Goal: Task Accomplishment & Management: Use online tool/utility

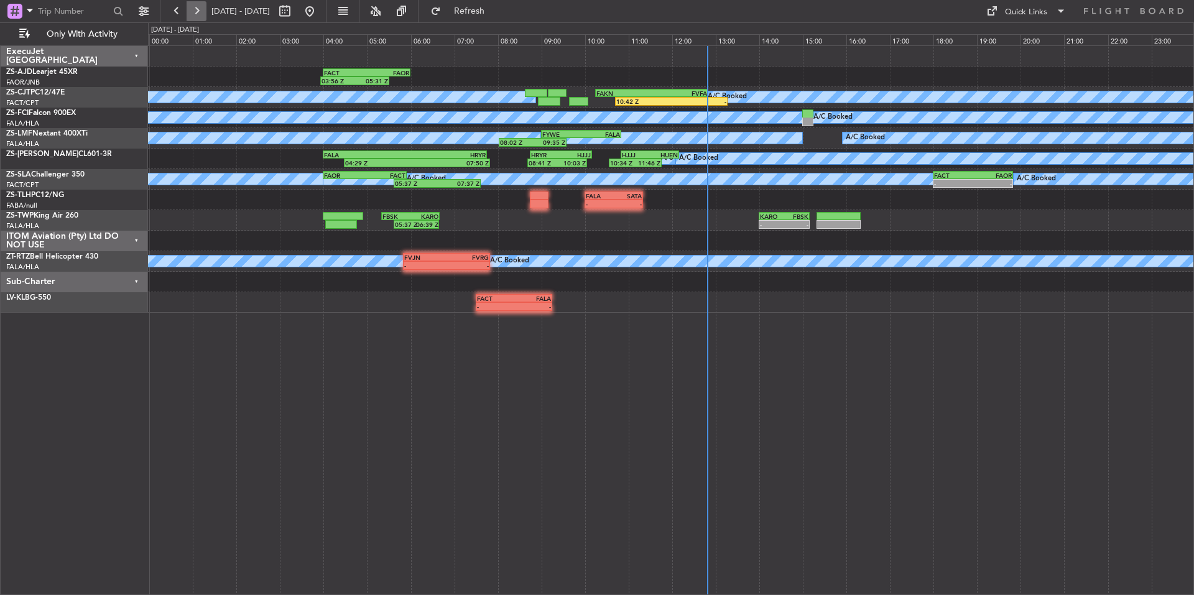
click at [197, 6] on button at bounding box center [197, 11] width 20 height 20
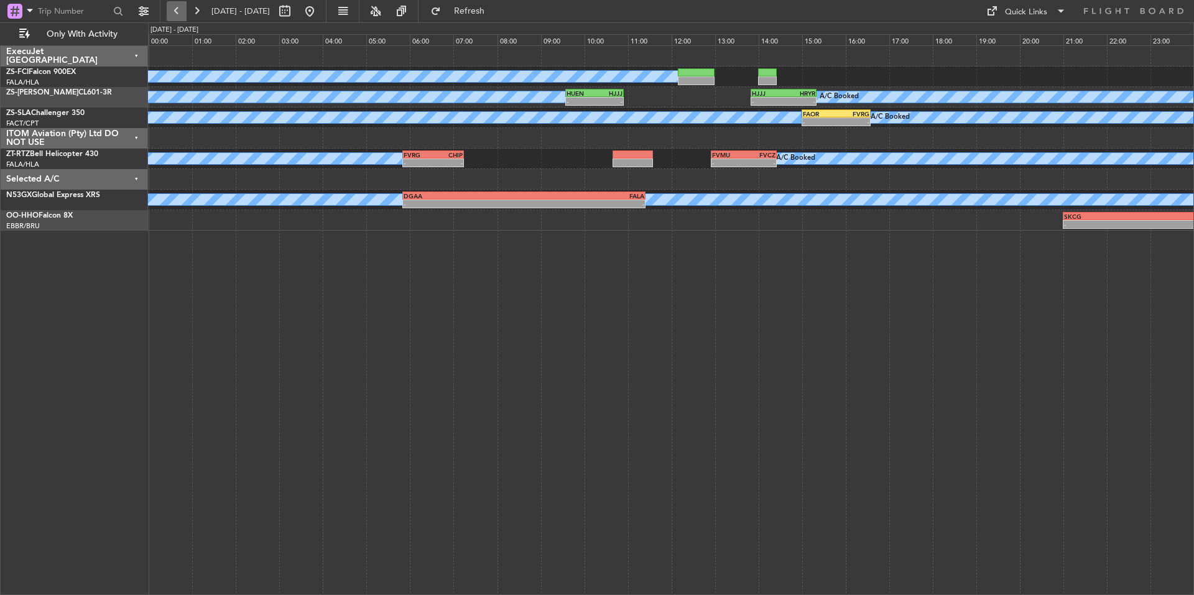
click at [173, 7] on button at bounding box center [177, 11] width 20 height 20
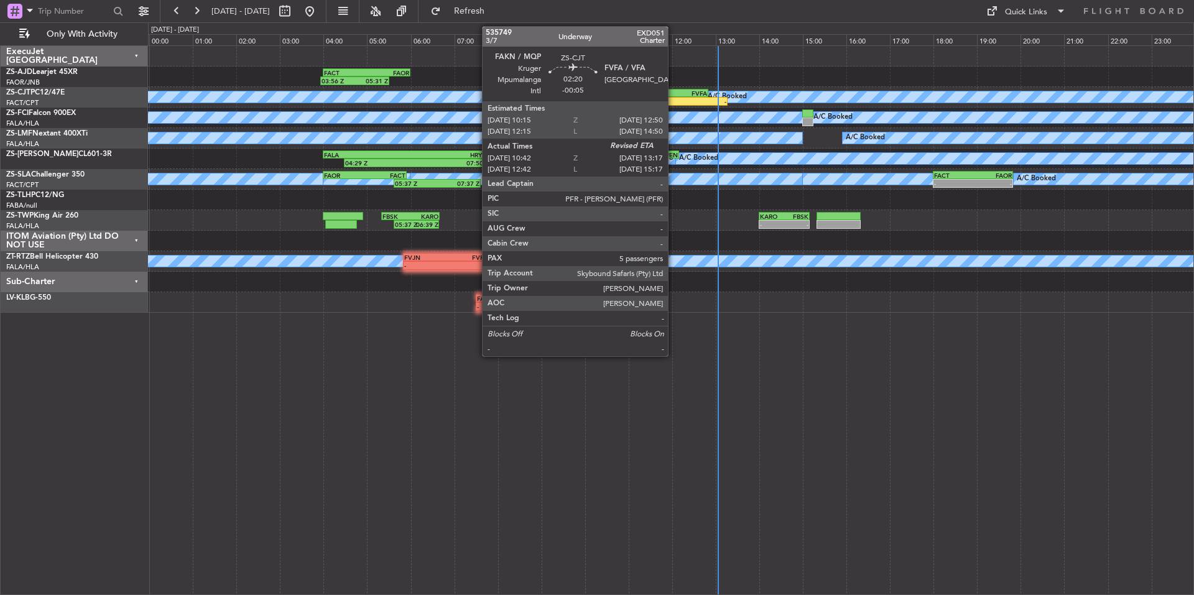
click at [673, 95] on div "FVFA" at bounding box center [679, 93] width 55 height 7
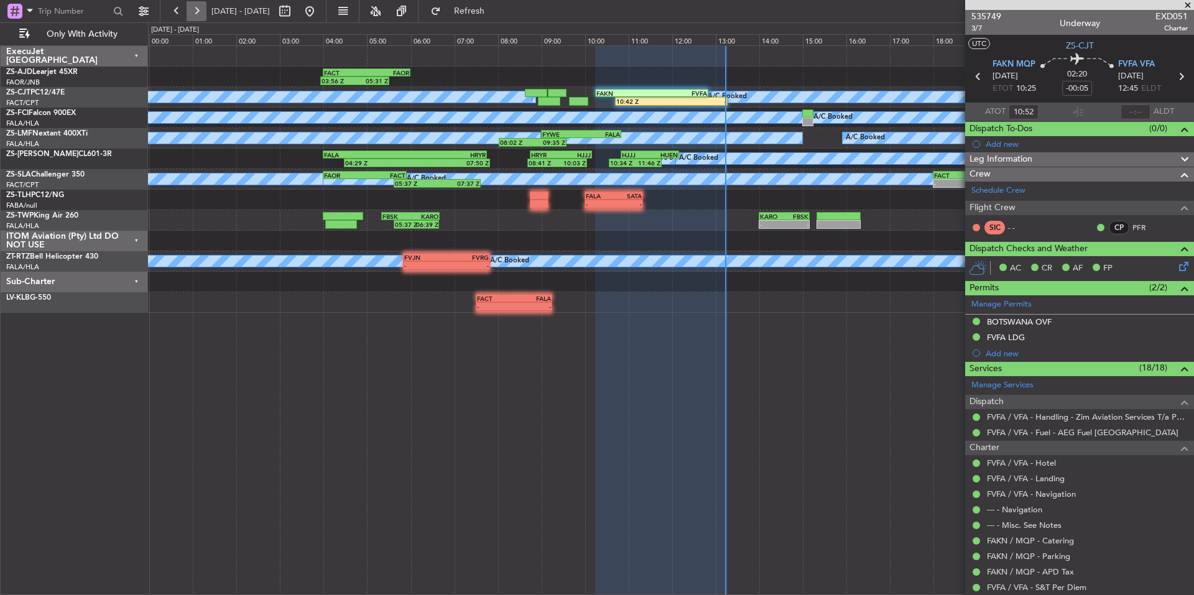
click at [193, 8] on button at bounding box center [197, 11] width 20 height 20
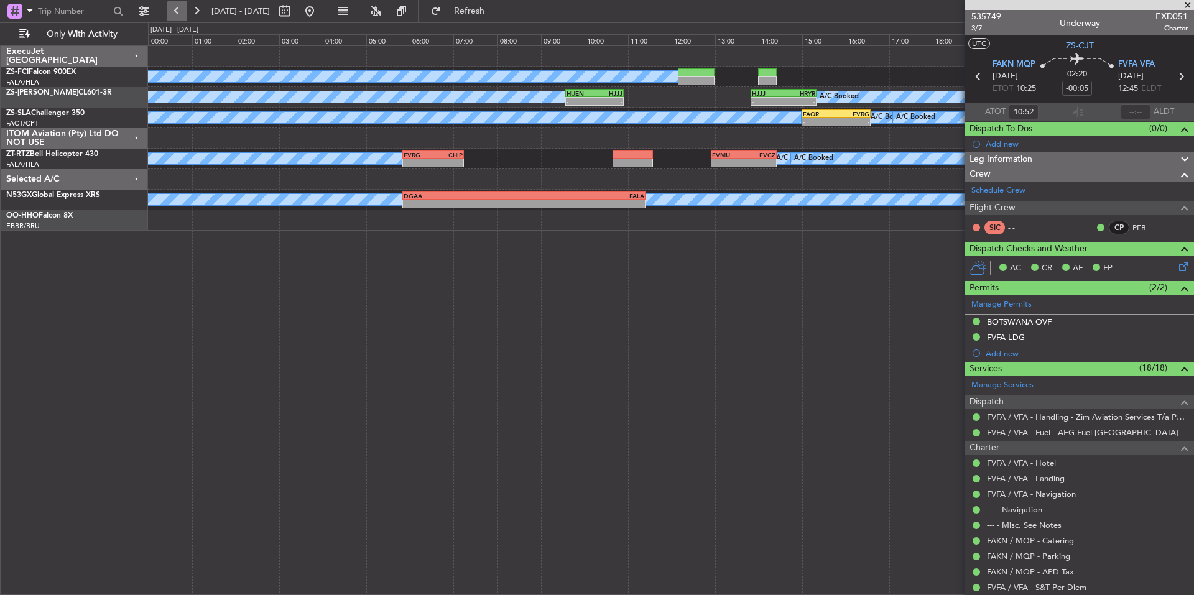
drag, startPoint x: 170, startPoint y: 6, endPoint x: 182, endPoint y: 7, distance: 12.5
click at [170, 6] on button at bounding box center [177, 11] width 20 height 20
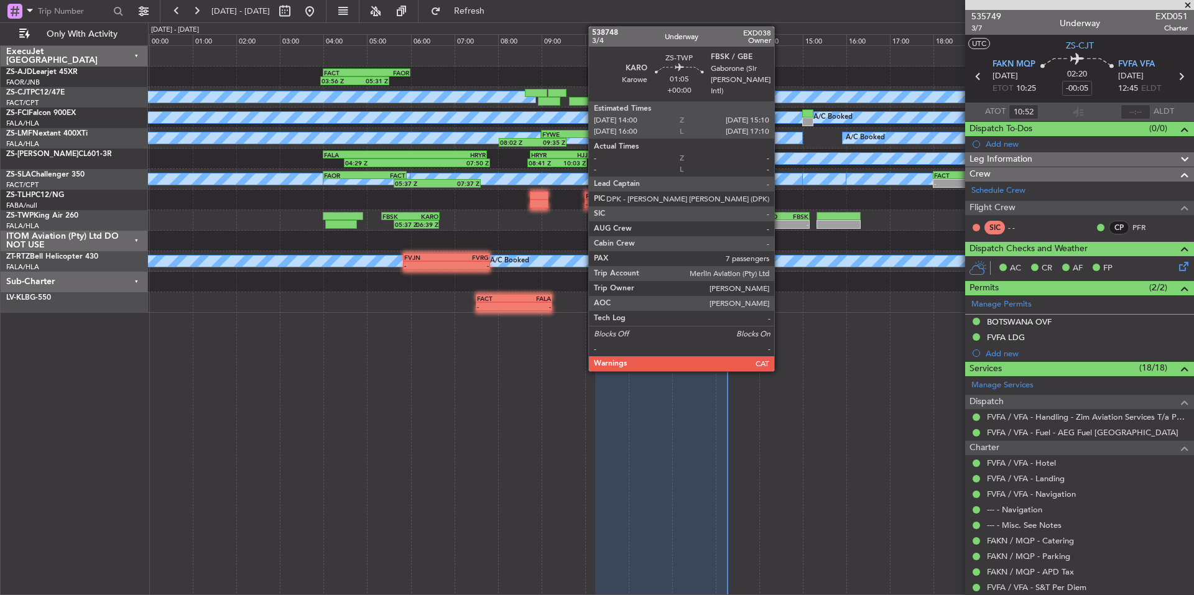
click at [779, 220] on div "- -" at bounding box center [784, 224] width 51 height 9
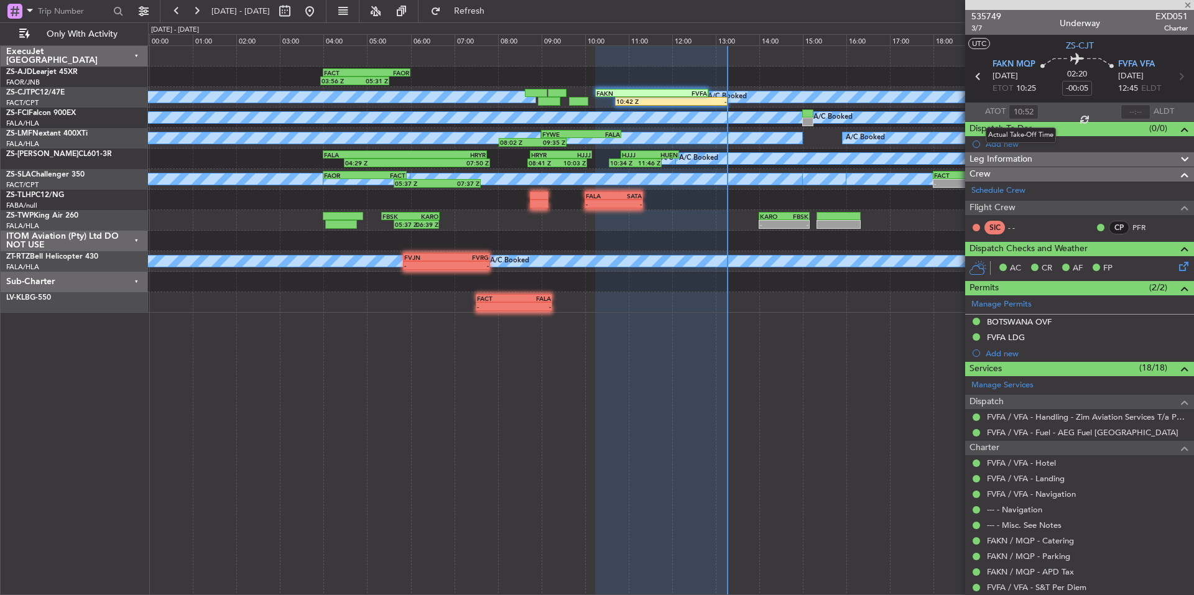
type input "7"
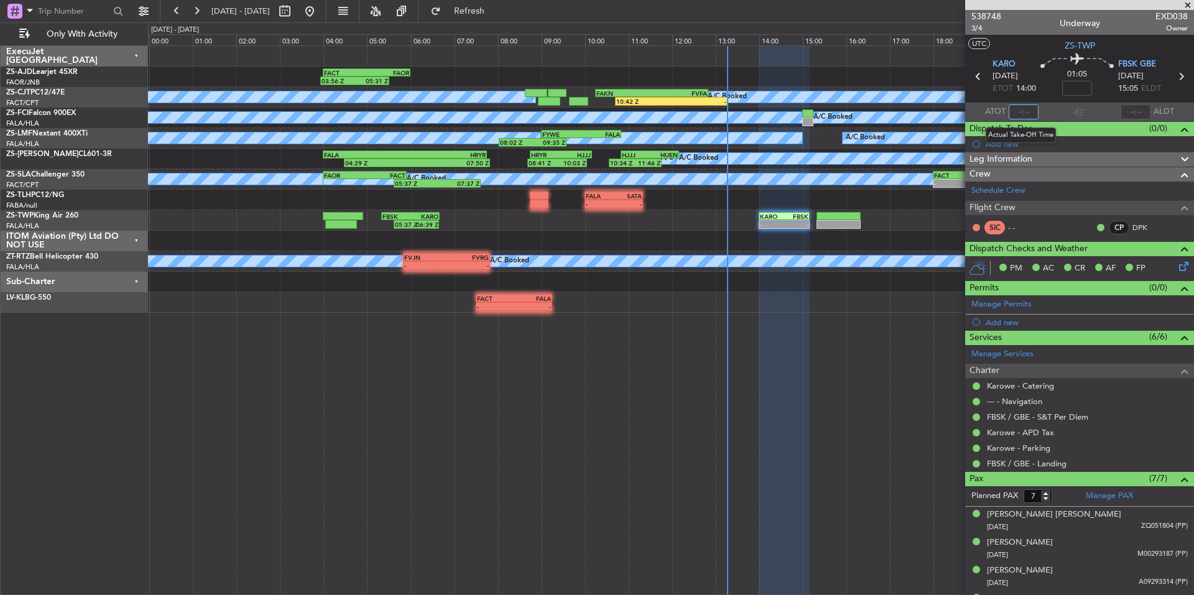
click at [1025, 111] on input "text" at bounding box center [1024, 111] width 30 height 15
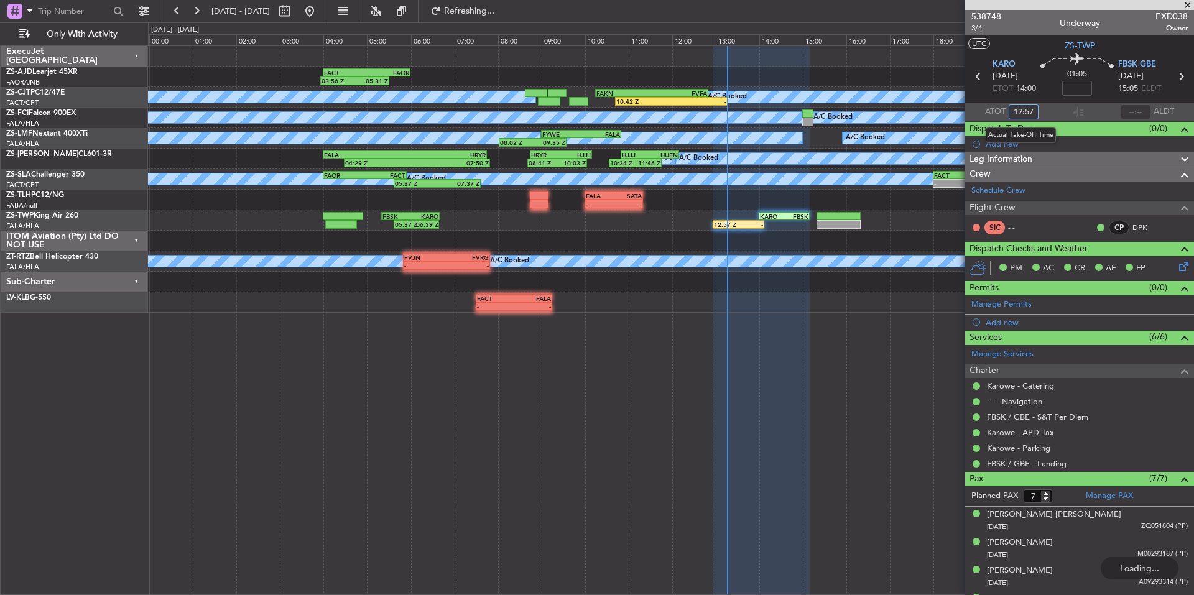
type input "12:57"
click at [181, 7] on button at bounding box center [177, 11] width 20 height 20
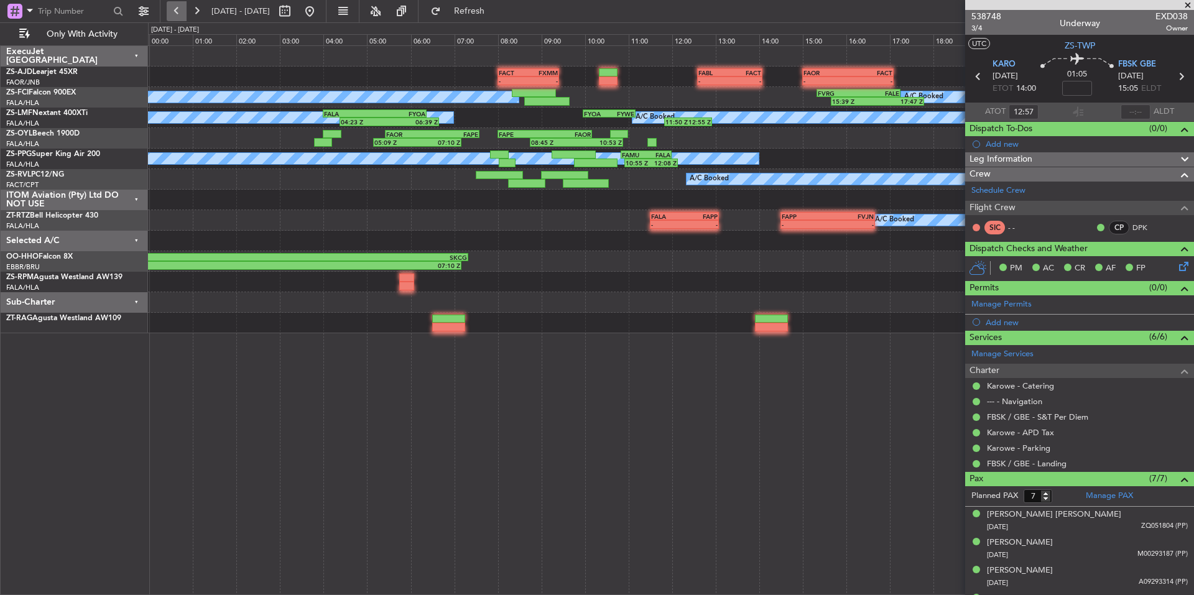
click at [181, 7] on button at bounding box center [177, 11] width 20 height 20
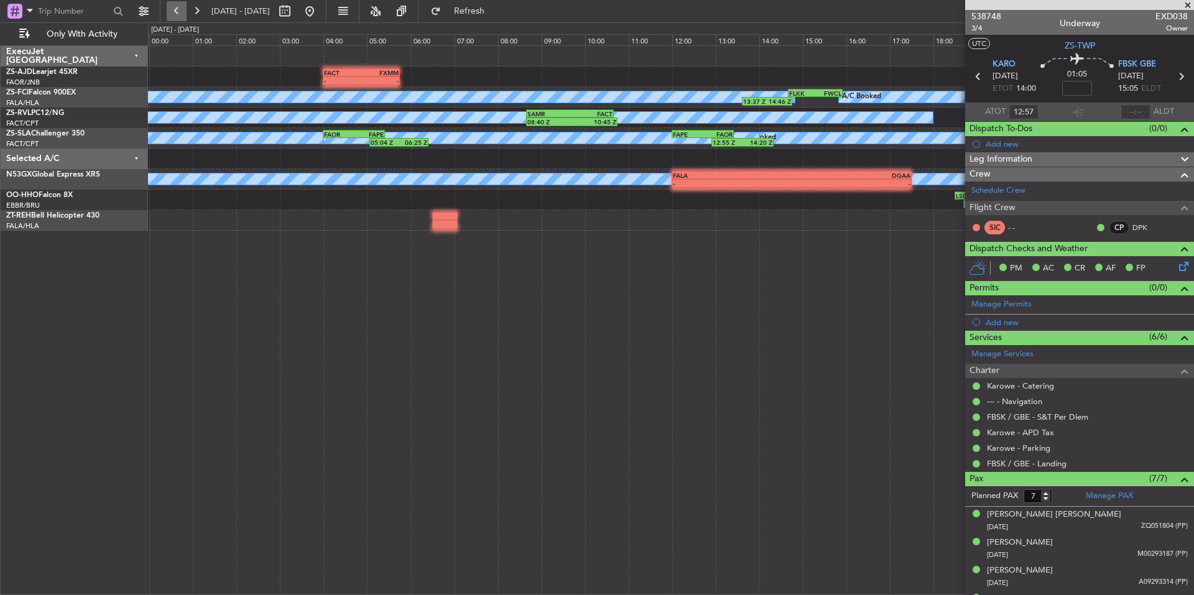
click at [178, 12] on button at bounding box center [177, 11] width 20 height 20
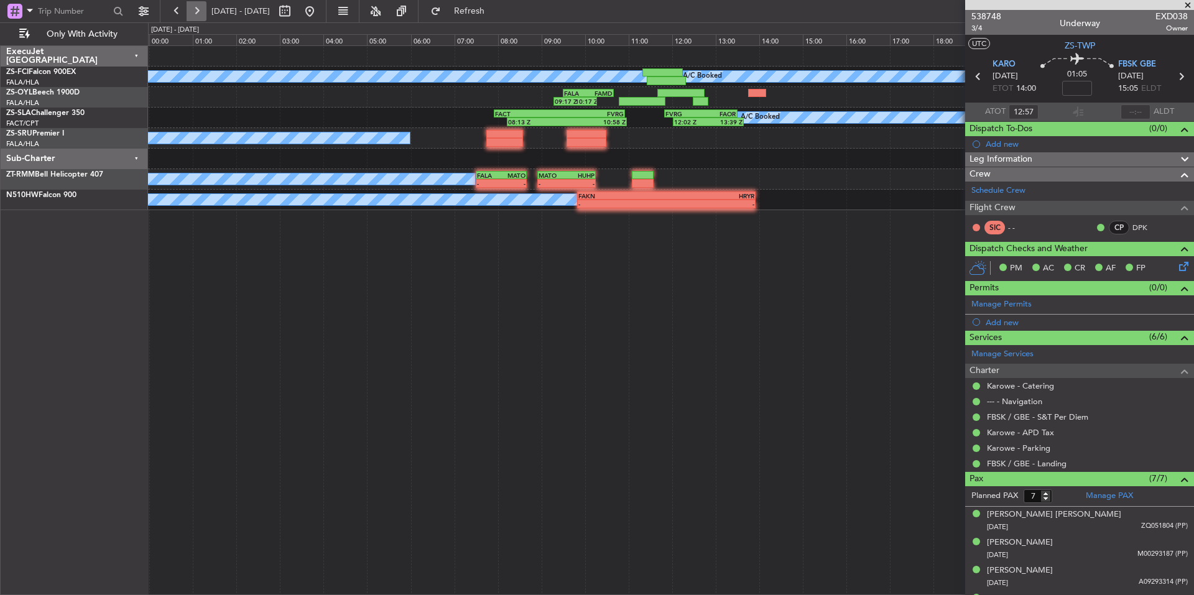
click at [190, 12] on button at bounding box center [197, 11] width 20 height 20
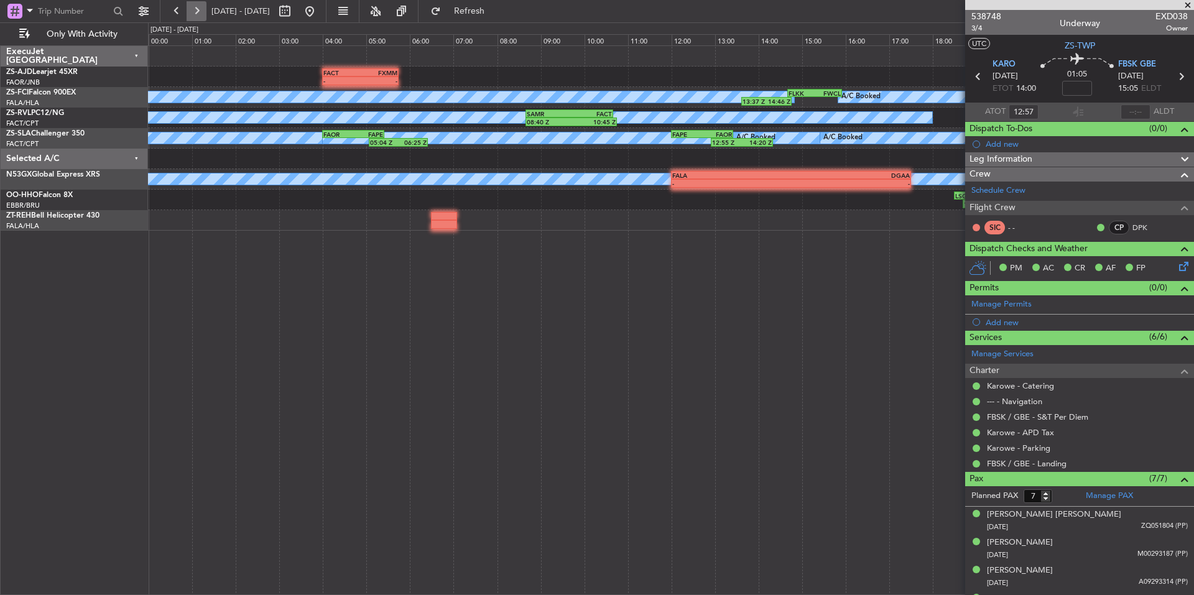
click at [190, 12] on button at bounding box center [197, 11] width 20 height 20
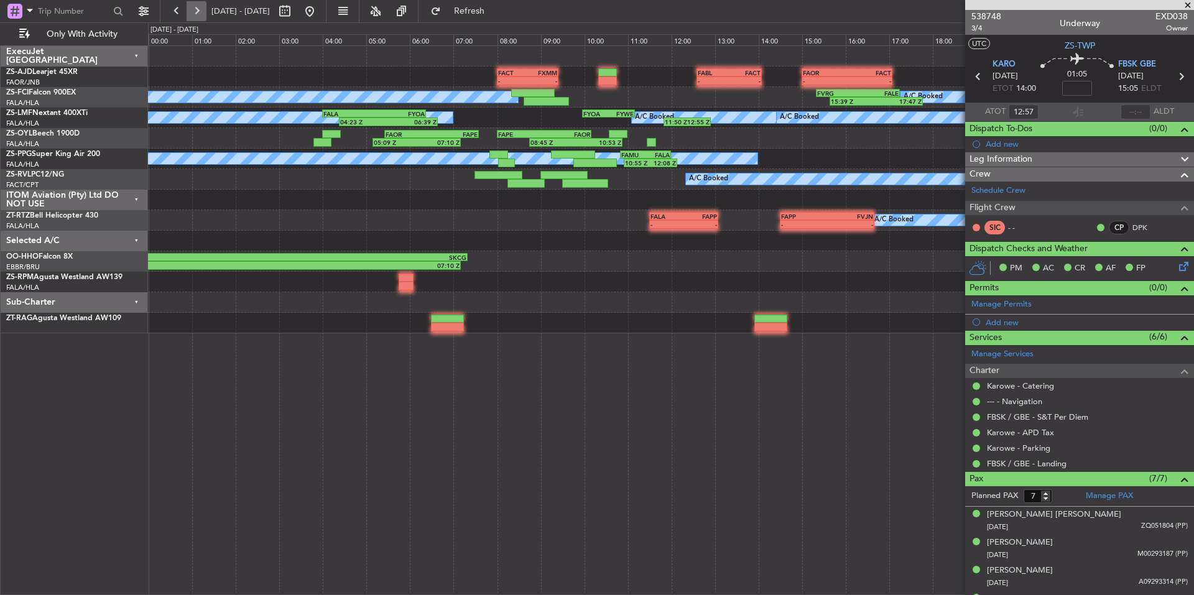
click at [190, 12] on button at bounding box center [197, 11] width 20 height 20
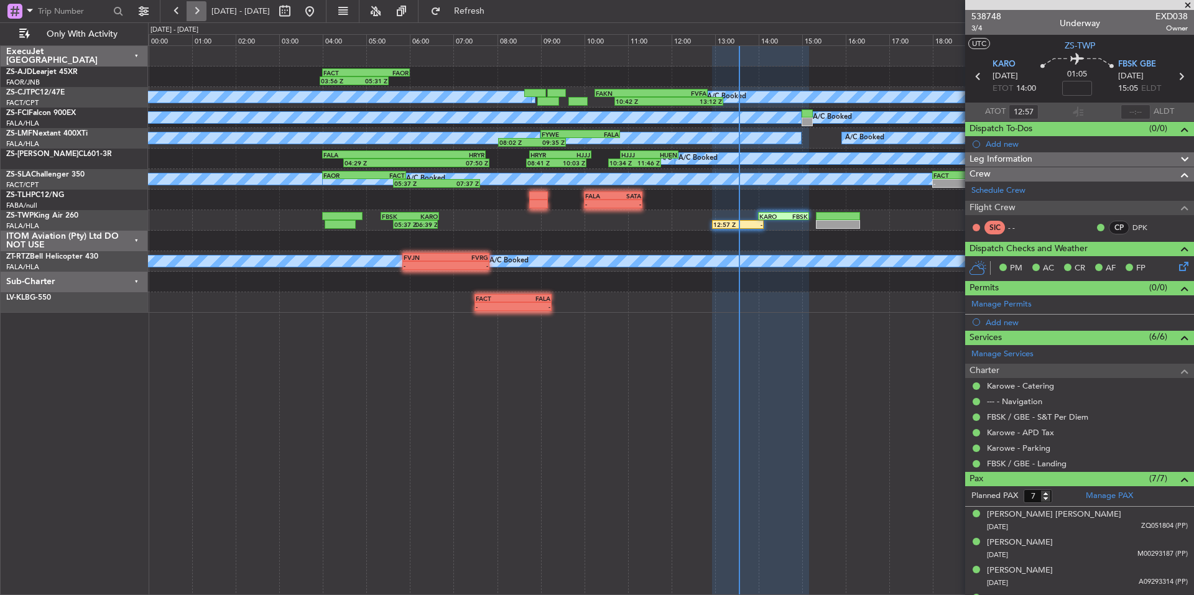
click at [203, 7] on button at bounding box center [197, 11] width 20 height 20
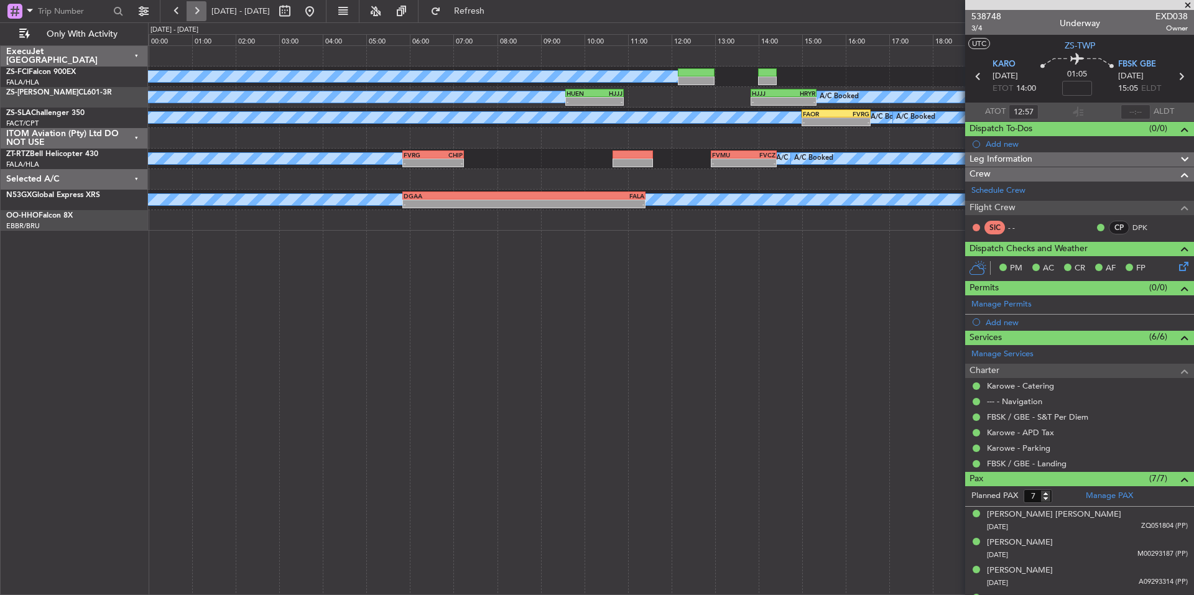
click at [203, 7] on button at bounding box center [197, 11] width 20 height 20
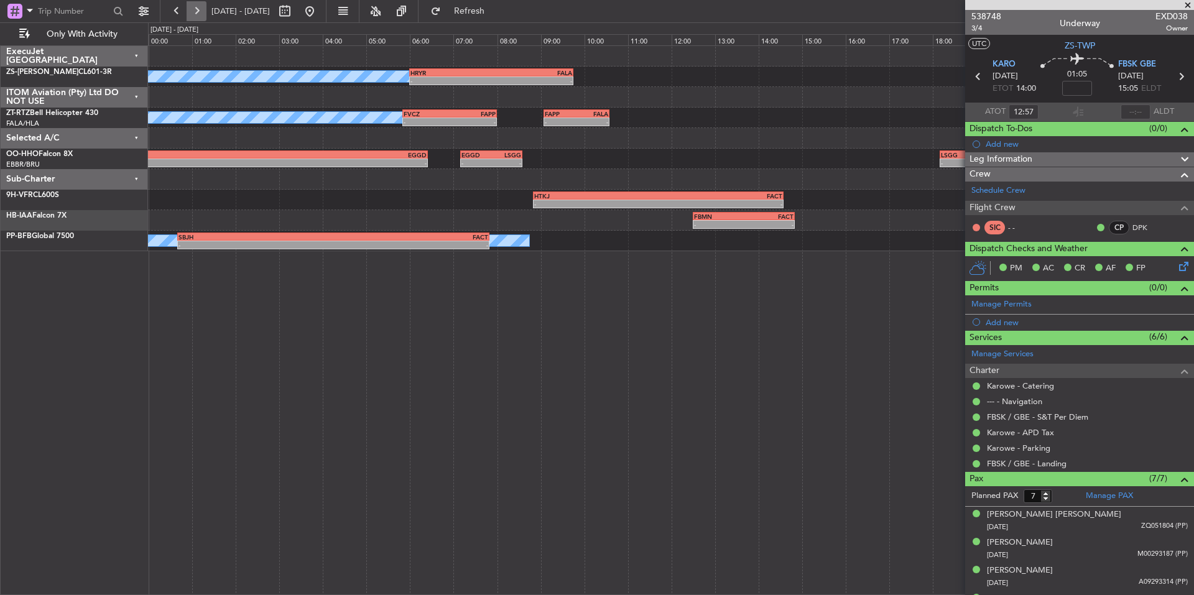
click at [203, 7] on button at bounding box center [197, 11] width 20 height 20
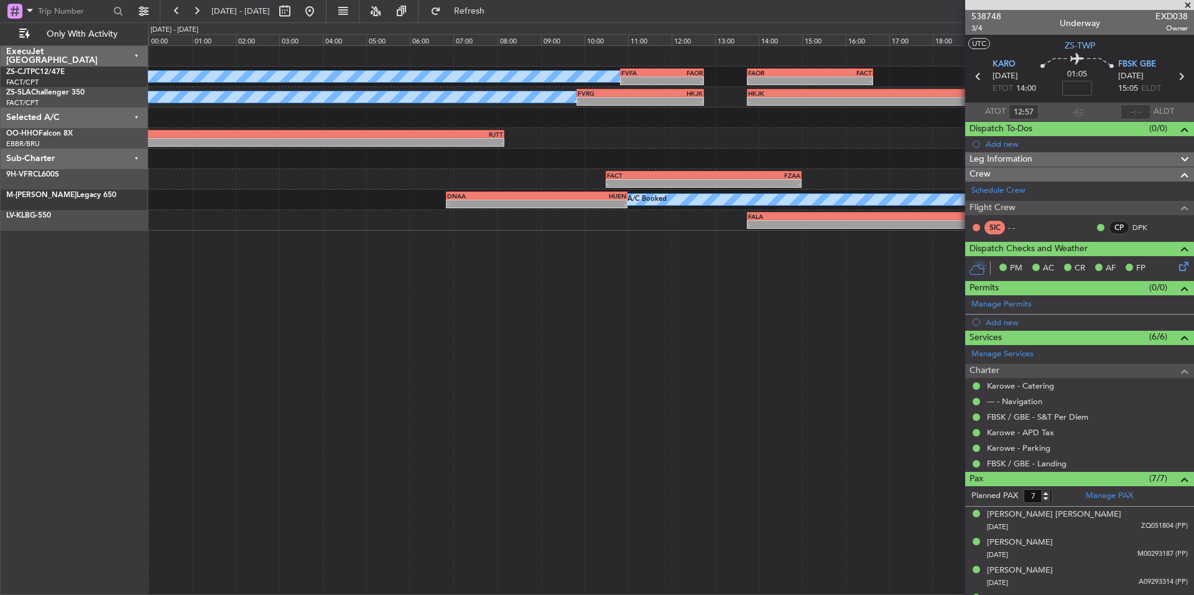
click at [1185, 5] on span at bounding box center [1188, 5] width 12 height 11
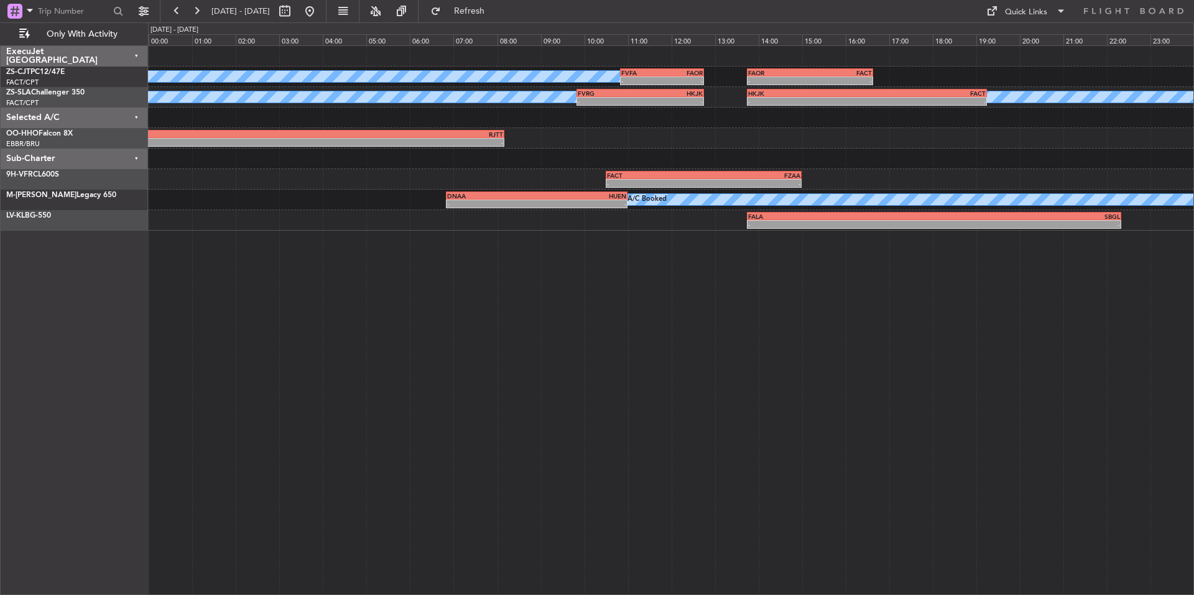
type input "0"
click at [206, 12] on button at bounding box center [197, 11] width 20 height 20
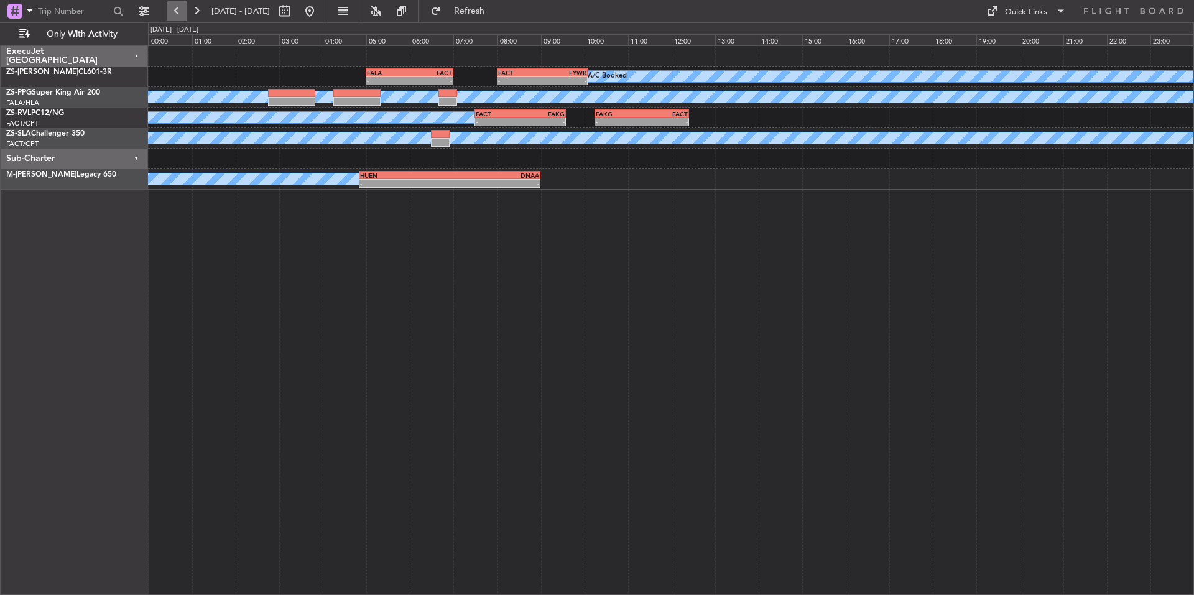
click at [170, 11] on button at bounding box center [177, 11] width 20 height 20
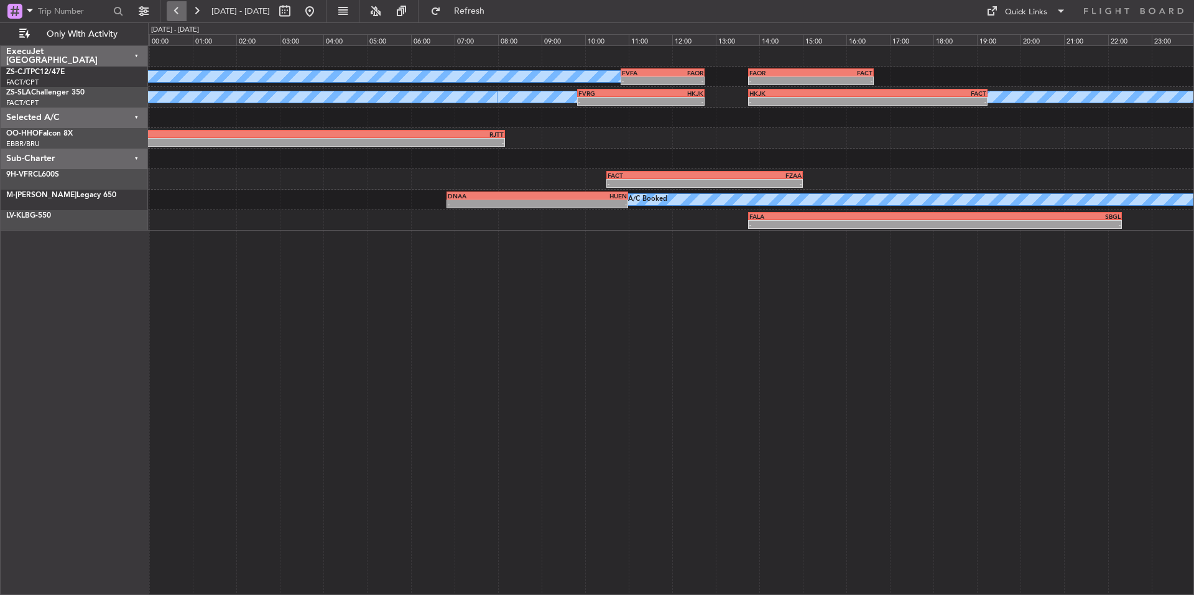
click at [170, 11] on button at bounding box center [177, 11] width 20 height 20
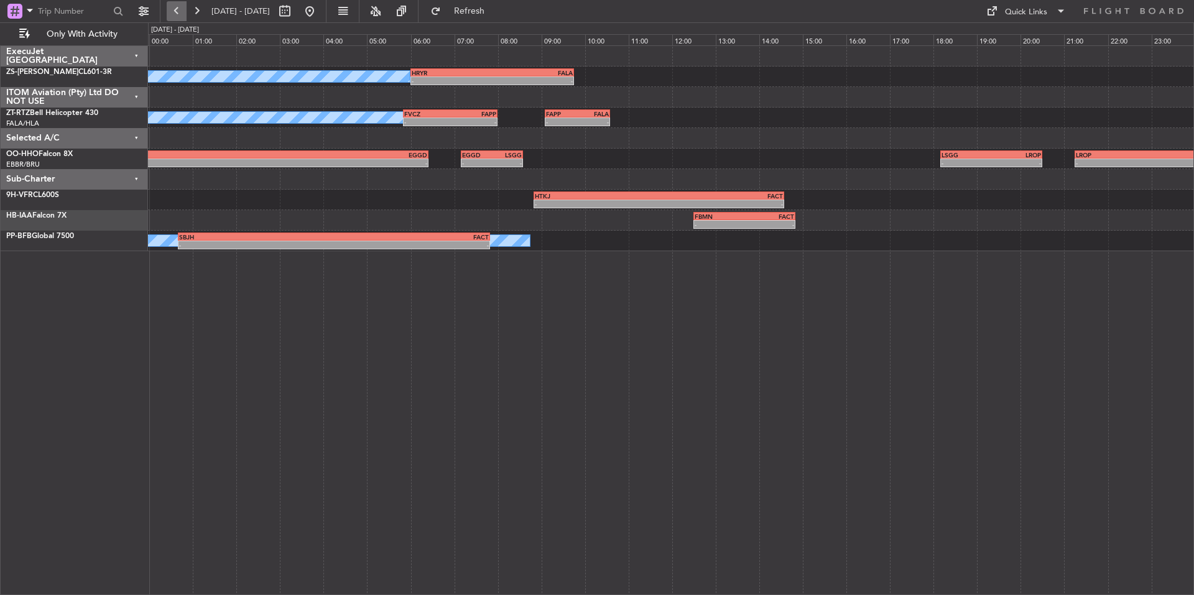
click at [170, 11] on button at bounding box center [177, 11] width 20 height 20
